Goal: Check status: Check status

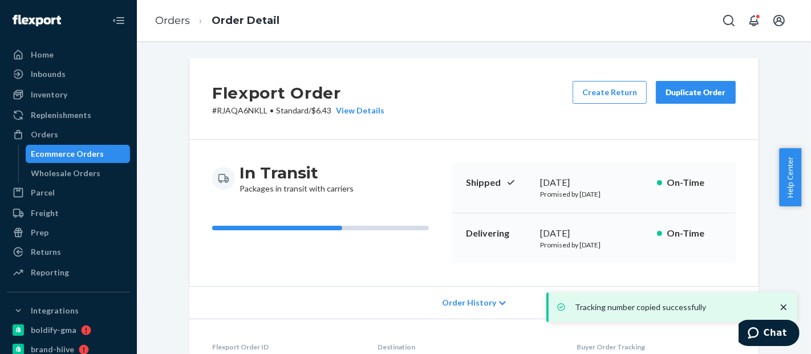
scroll to position [321, 0]
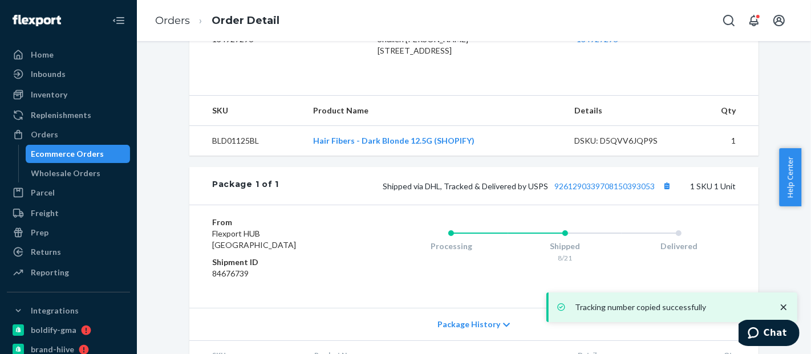
click at [81, 153] on div "Ecommerce Orders" at bounding box center [67, 153] width 73 height 11
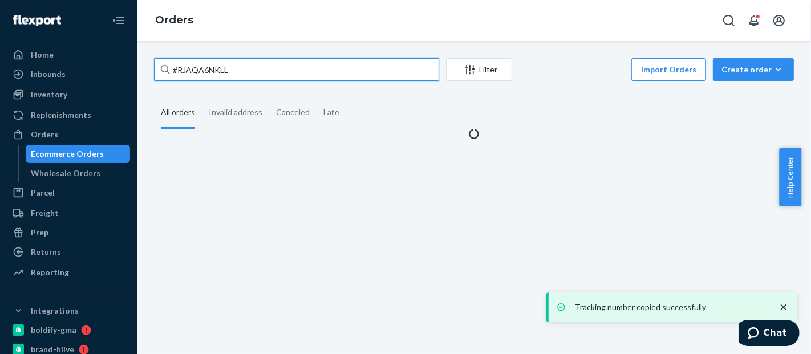
drag, startPoint x: 244, startPoint y: 70, endPoint x: 160, endPoint y: 67, distance: 83.9
click at [160, 67] on input "#RJAQA6NKLL" at bounding box center [296, 69] width 285 height 23
paste input "[CREDIT_CARD_NUMBER]"
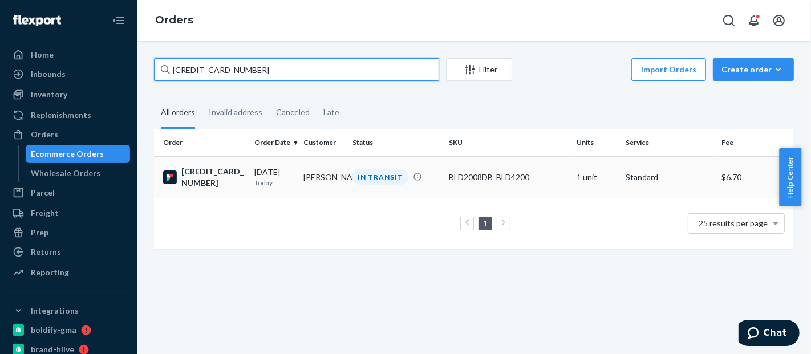
type input "[CREDIT_CARD_NUMBER]"
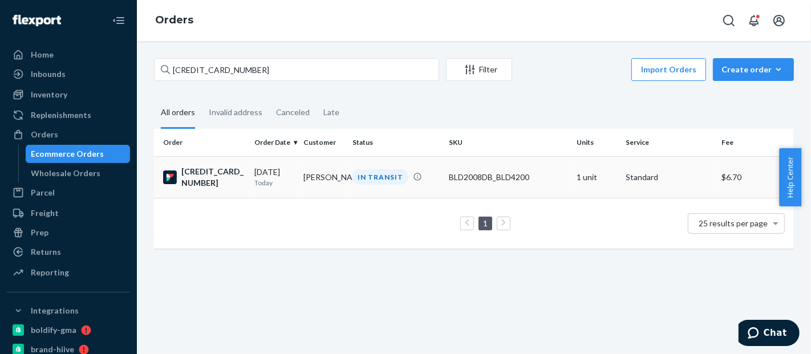
click at [497, 168] on td "BLD2008DB_BLD4200" at bounding box center [508, 177] width 128 height 42
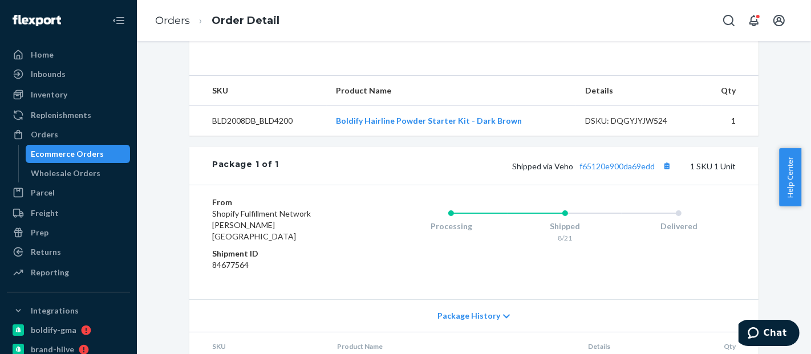
scroll to position [363, 0]
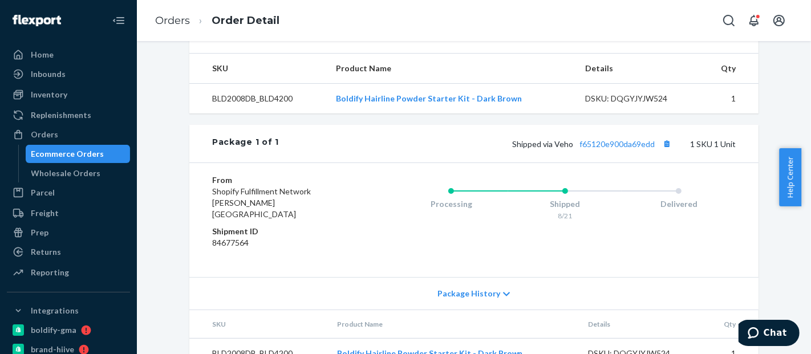
click at [654, 149] on span "Shipped via Veho f65120e900da69edd" at bounding box center [593, 144] width 162 height 10
click at [666, 151] on button "Copy tracking number" at bounding box center [666, 143] width 15 height 15
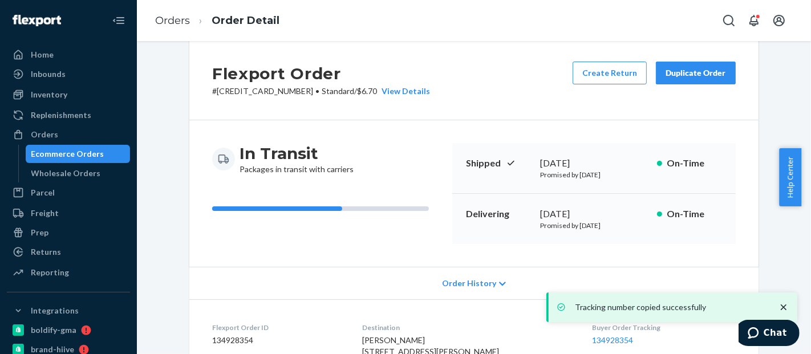
scroll to position [0, 0]
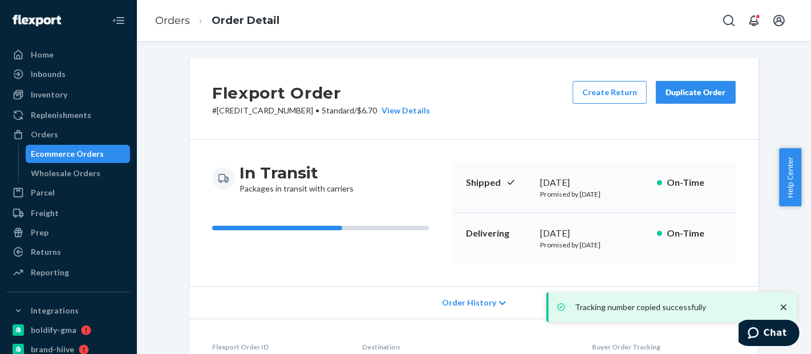
click at [59, 159] on div "Ecommerce Orders" at bounding box center [67, 153] width 73 height 11
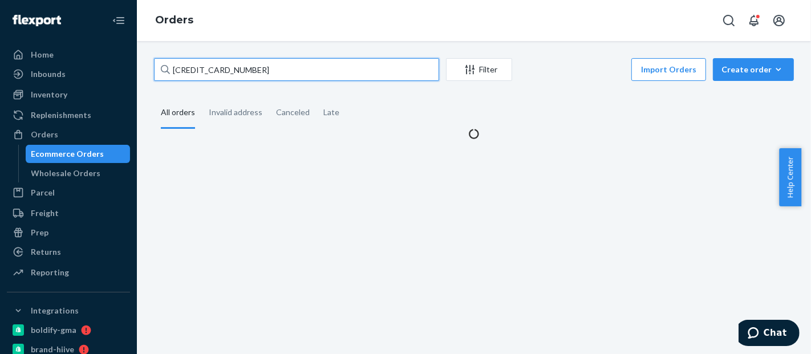
click at [232, 75] on input "[CREDIT_CARD_NUMBER]" at bounding box center [296, 69] width 285 height 23
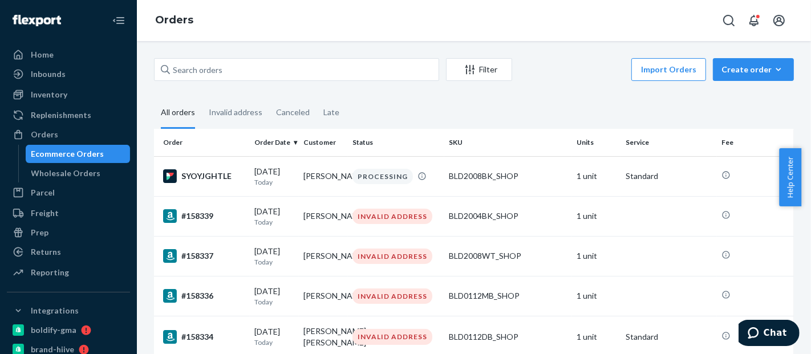
click at [532, 109] on fieldset "All orders Invalid address Canceled Late" at bounding box center [474, 113] width 640 height 31
